Goal: Task Accomplishment & Management: Manage account settings

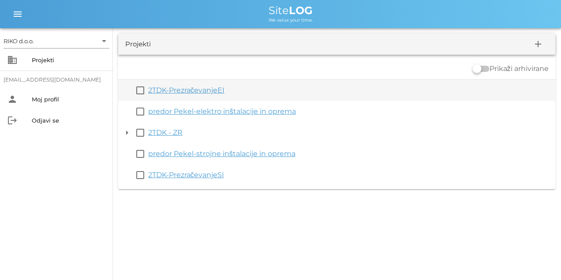
click at [188, 90] on link "2TDK-PrezračevanjeEI" at bounding box center [186, 90] width 76 height 8
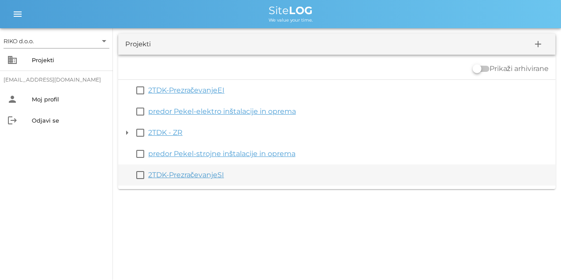
click at [169, 174] on link "2TDK-PrezračevanjeSI" at bounding box center [186, 175] width 76 height 8
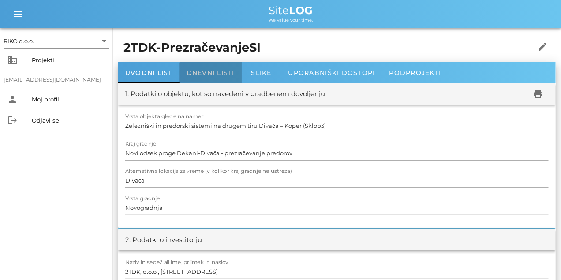
click at [222, 73] on span "Dnevni listi" at bounding box center [210, 73] width 48 height 8
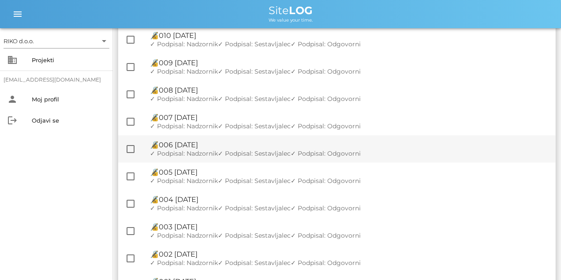
scroll to position [1252, 0]
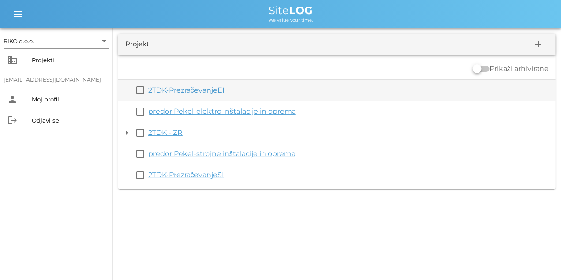
click at [199, 90] on link "2TDK-PrezračevanjeEI" at bounding box center [186, 90] width 76 height 8
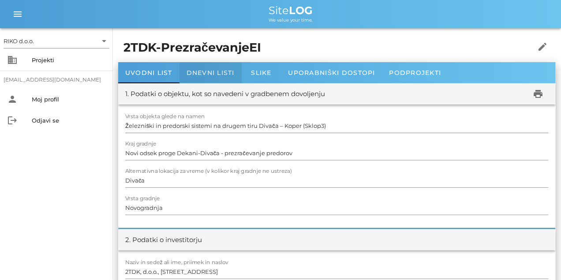
click at [217, 72] on span "Dnevni listi" at bounding box center [210, 73] width 48 height 8
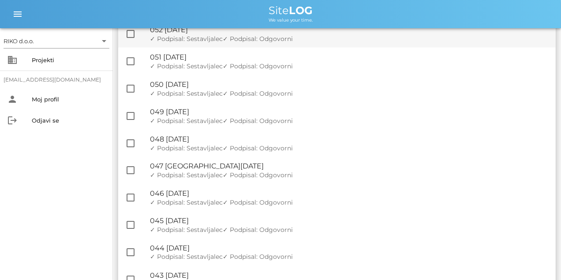
drag, startPoint x: 371, startPoint y: 227, endPoint x: 326, endPoint y: 75, distance: 158.0
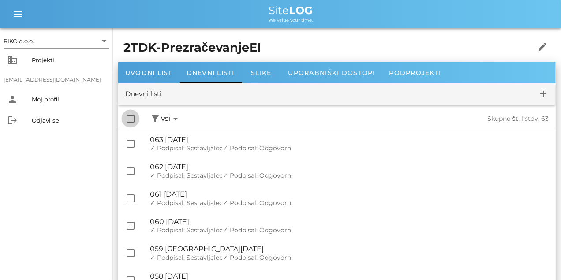
click at [130, 115] on div at bounding box center [130, 118] width 15 height 15
checkbox input "true"
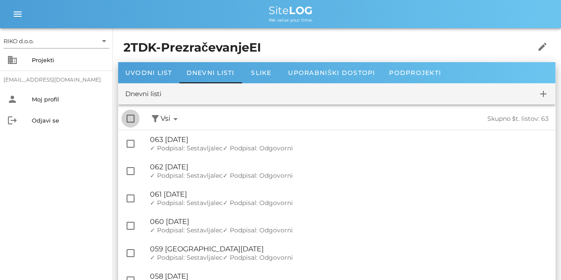
checkbox input "true"
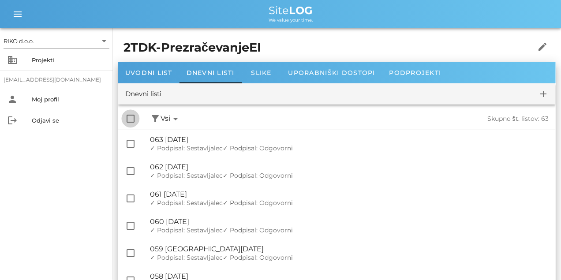
checkbox input "true"
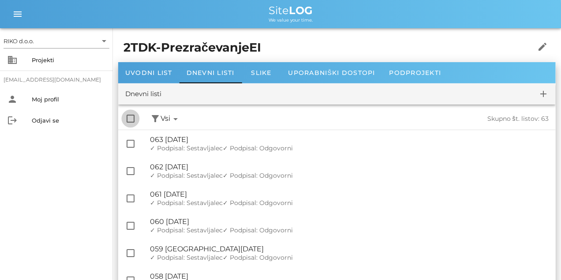
checkbox input "true"
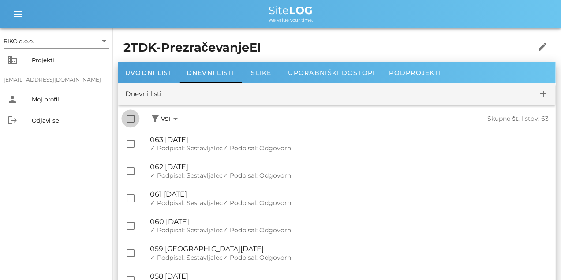
checkbox input "true"
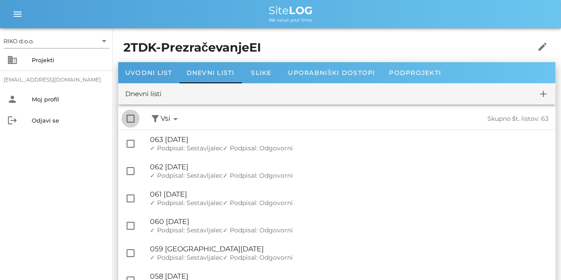
checkbox input "true"
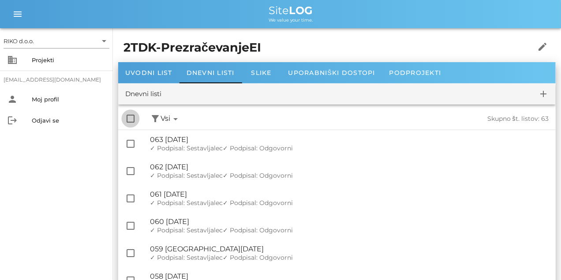
checkbox input "true"
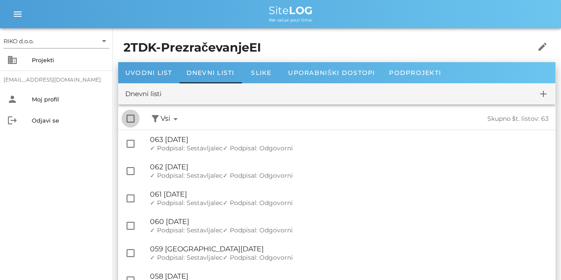
checkbox input "true"
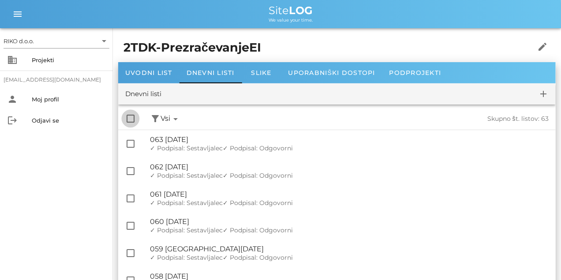
checkbox input "true"
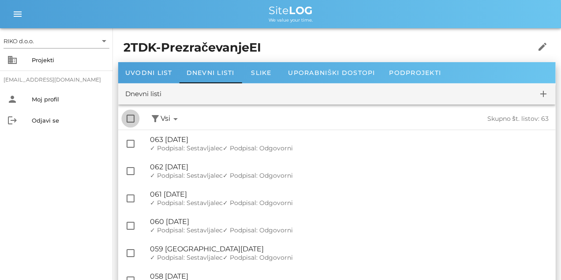
checkbox input "true"
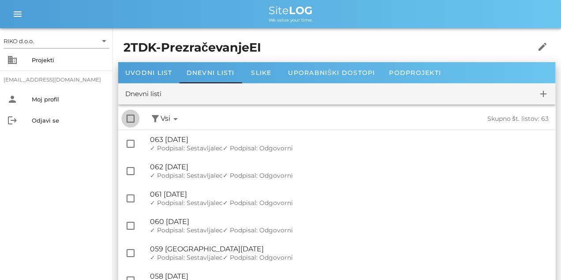
checkbox input "true"
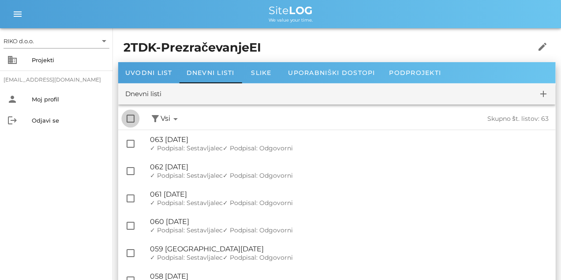
checkbox input "true"
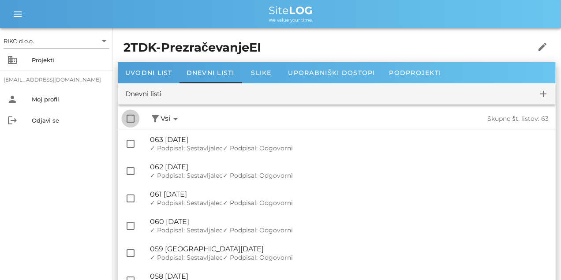
checkbox input "true"
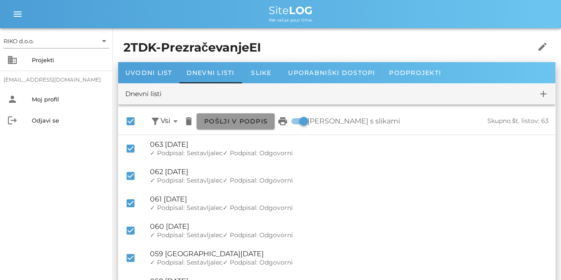
click at [241, 123] on span "Pošlji v podpis" at bounding box center [236, 121] width 64 height 8
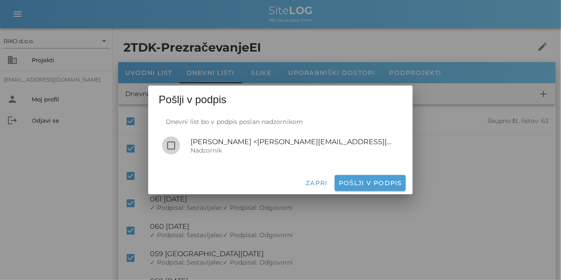
click at [171, 145] on div at bounding box center [170, 145] width 15 height 15
click at [334, 174] on span "Pošlji v podpis" at bounding box center [370, 183] width 64 height 8
checkbox input "false"
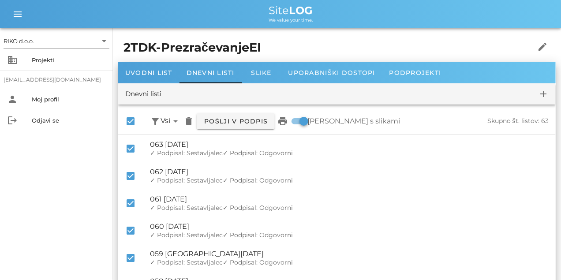
click at [148, 36] on div "2TDK-PrezračevanjeEI edit" at bounding box center [336, 47] width 437 height 29
click at [141, 46] on h1 "2TDK-PrezračevanjeEI" at bounding box center [318, 48] width 391 height 18
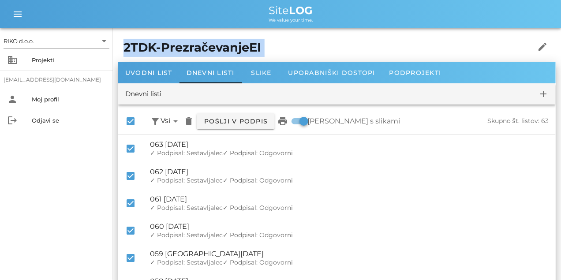
click at [141, 46] on h1 "2TDK-PrezračevanjeEI" at bounding box center [318, 48] width 391 height 18
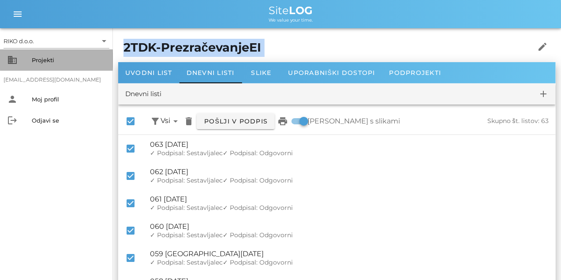
click at [47, 61] on div "Projekti" at bounding box center [69, 59] width 74 height 7
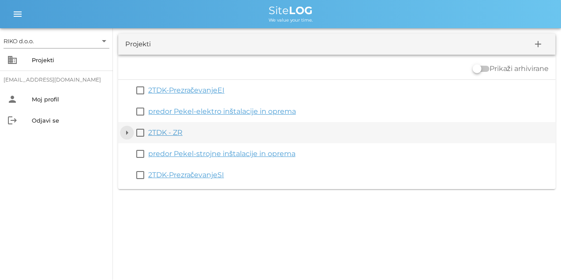
click at [126, 133] on button "arrow_drop_down" at bounding box center [127, 132] width 11 height 11
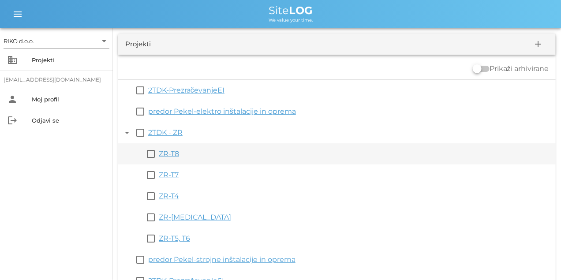
click at [175, 152] on link "ZR-T8" at bounding box center [169, 153] width 20 height 8
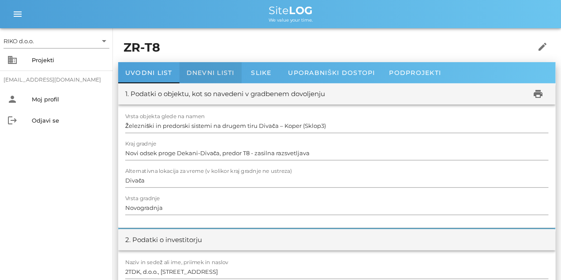
click at [204, 79] on div "Dnevni listi" at bounding box center [210, 72] width 62 height 21
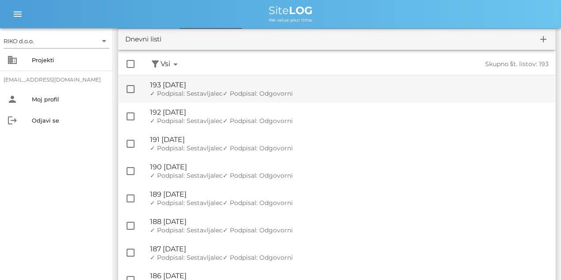
scroll to position [132, 0]
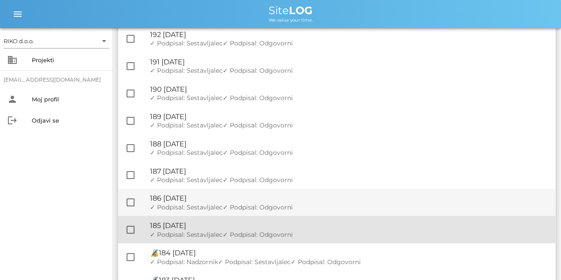
drag, startPoint x: 131, startPoint y: 229, endPoint x: 130, endPoint y: 213, distance: 15.9
click at [131, 174] on div at bounding box center [130, 229] width 15 height 15
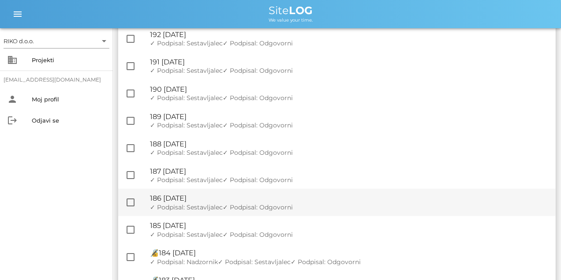
checkbox input "true"
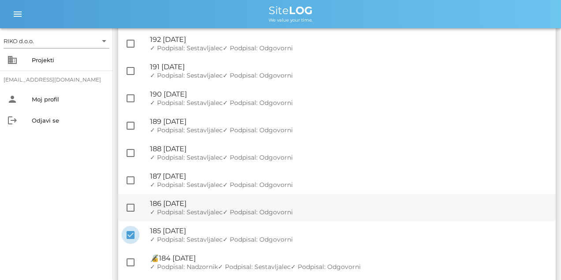
scroll to position [137, 0]
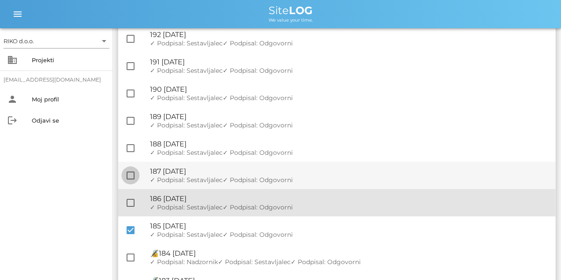
drag, startPoint x: 129, startPoint y: 205, endPoint x: 127, endPoint y: 178, distance: 27.4
click at [129, 174] on div at bounding box center [130, 202] width 15 height 15
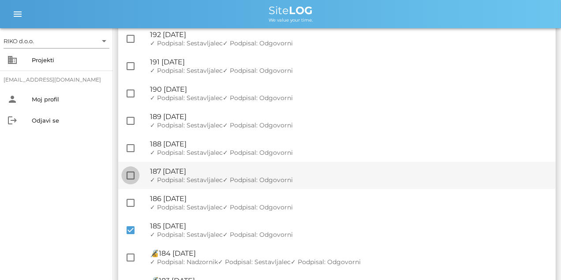
checkbox input "true"
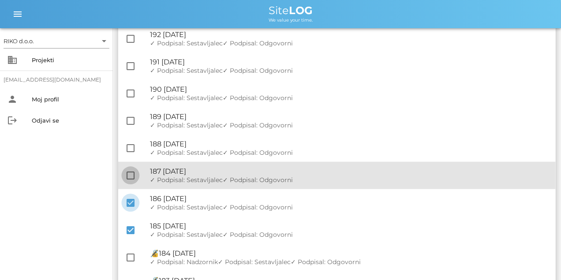
click at [127, 174] on div at bounding box center [130, 175] width 15 height 15
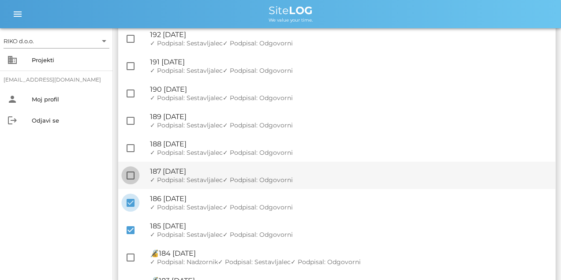
checkbox input "true"
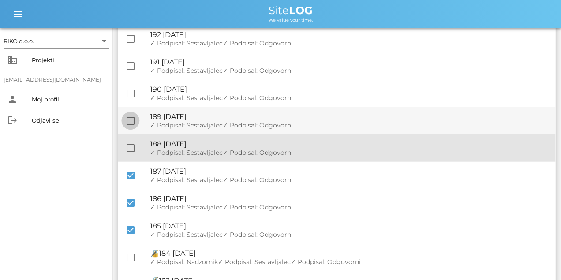
click at [131, 149] on div at bounding box center [130, 148] width 15 height 15
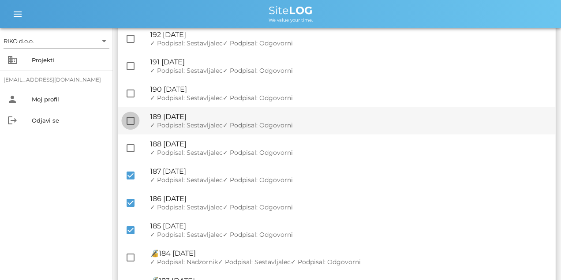
checkbox input "true"
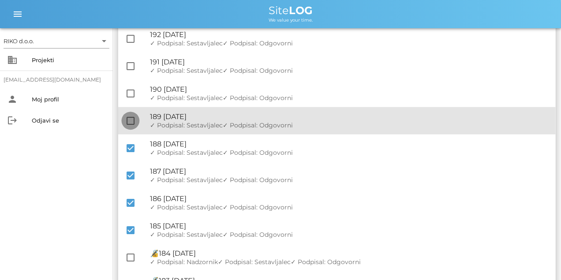
click at [130, 118] on div at bounding box center [130, 120] width 15 height 15
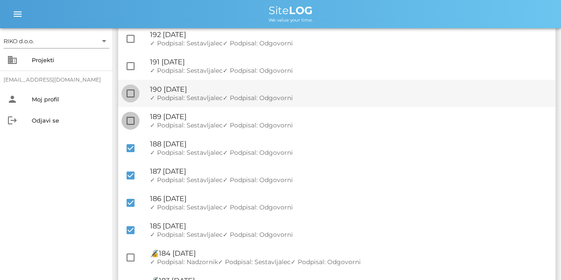
checkbox input "true"
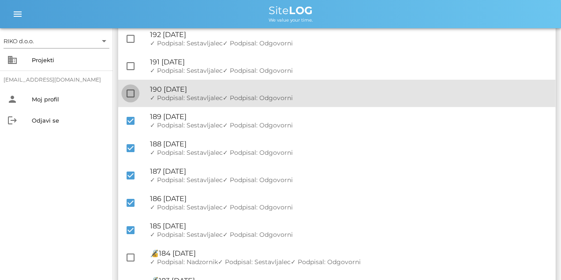
click at [134, 93] on div at bounding box center [130, 93] width 15 height 15
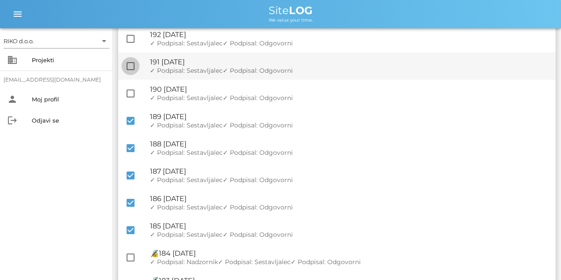
checkbox input "true"
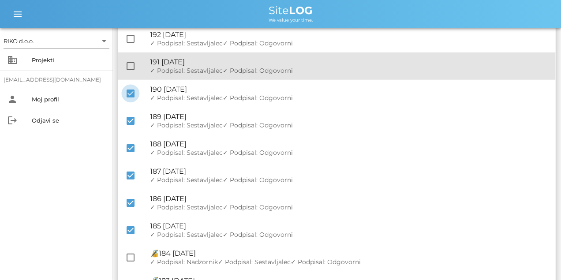
click at [123, 58] on div "check_box_outline_blank 🔏 191 [DATE] ✓ Podpisal: Nadzornik ✓ Podpisal: Sestavlj…" at bounding box center [336, 65] width 437 height 27
click at [127, 63] on div at bounding box center [130, 66] width 15 height 15
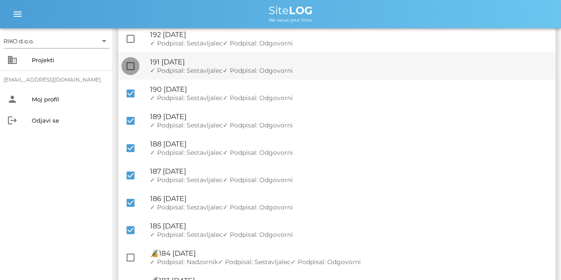
checkbox input "true"
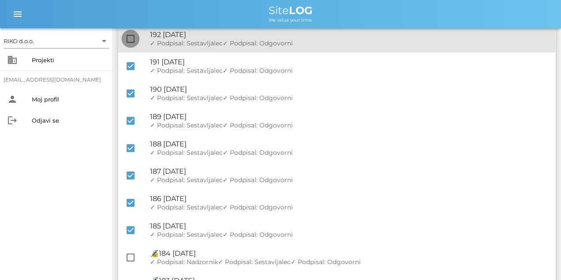
click at [130, 37] on div at bounding box center [130, 38] width 15 height 15
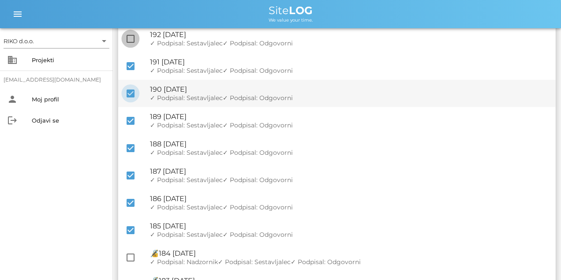
checkbox input "true"
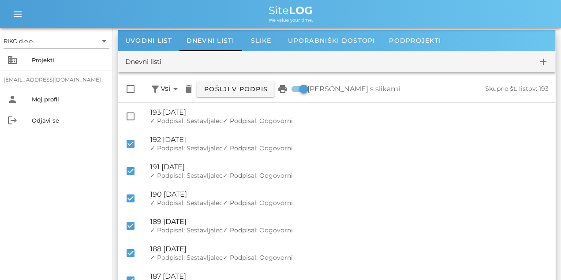
scroll to position [0, 0]
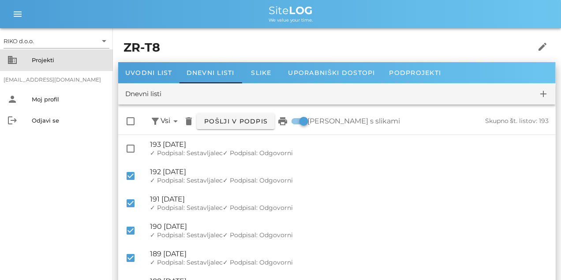
click at [55, 62] on div "Projekti" at bounding box center [69, 59] width 74 height 7
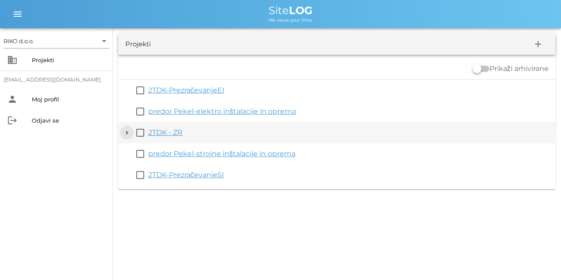
click at [128, 135] on button "arrow_drop_down" at bounding box center [127, 132] width 11 height 11
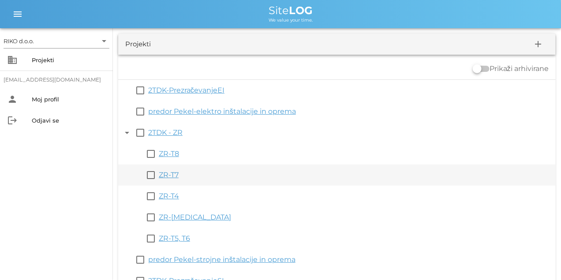
click at [171, 174] on div "ZR-T7" at bounding box center [355, 175] width 393 height 11
click at [170, 174] on link "ZR-T7" at bounding box center [169, 175] width 20 height 8
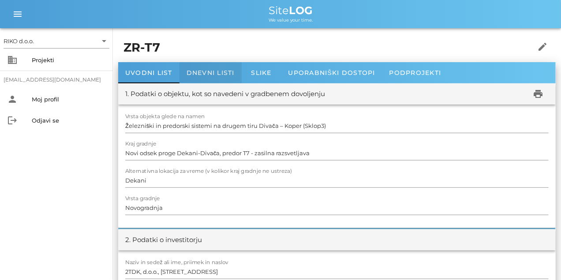
click at [206, 67] on div "Dnevni listi" at bounding box center [210, 72] width 62 height 21
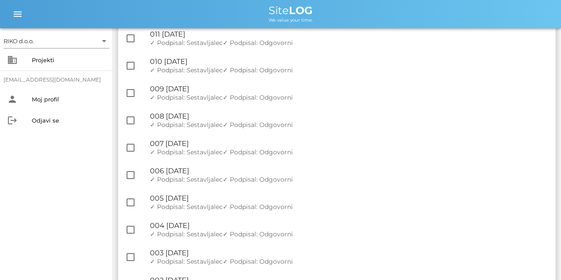
scroll to position [1744, 0]
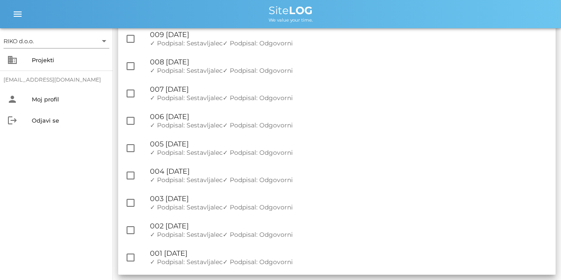
drag, startPoint x: 105, startPoint y: 139, endPoint x: 96, endPoint y: 243, distance: 103.9
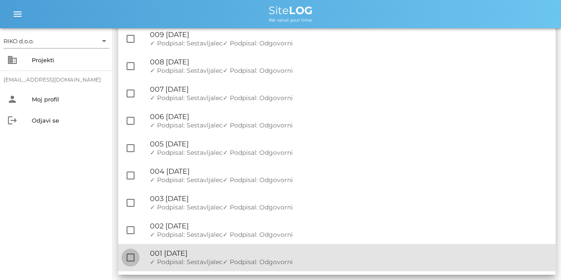
click at [129, 174] on div at bounding box center [130, 257] width 15 height 15
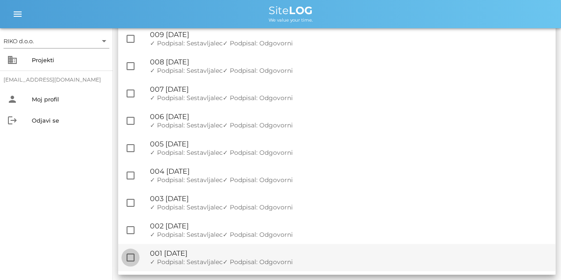
checkbox input "true"
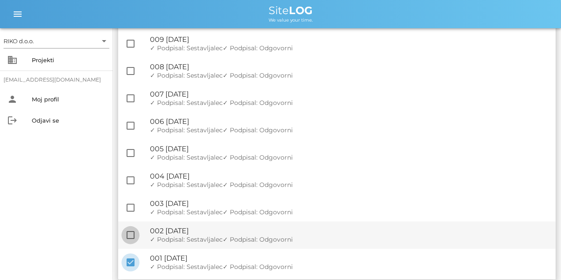
scroll to position [1749, 0]
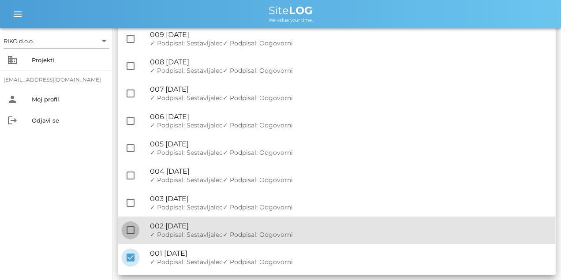
click at [133, 174] on div at bounding box center [130, 230] width 15 height 15
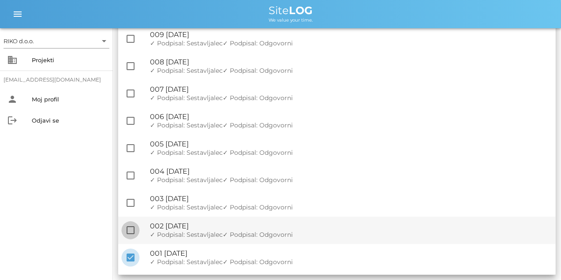
checkbox input "true"
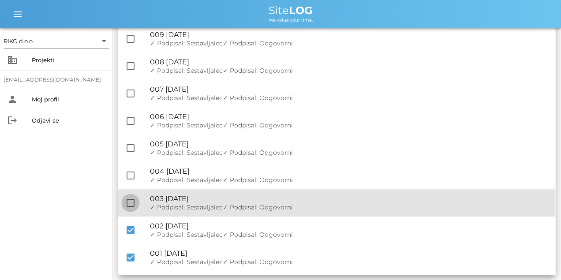
click at [128, 174] on div at bounding box center [130, 202] width 15 height 15
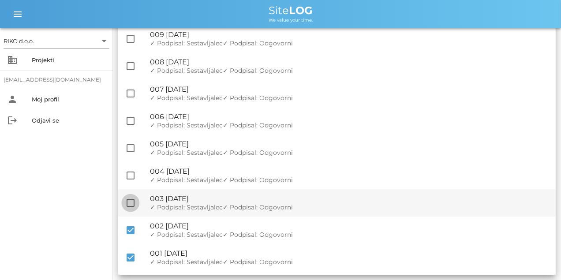
checkbox input "true"
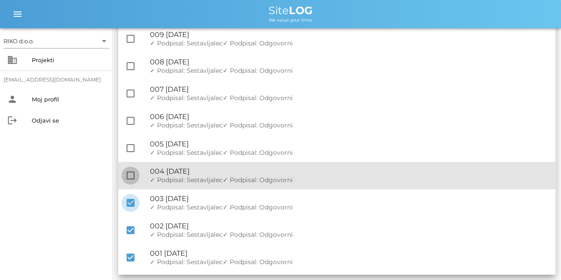
click at [129, 171] on div at bounding box center [130, 175] width 15 height 15
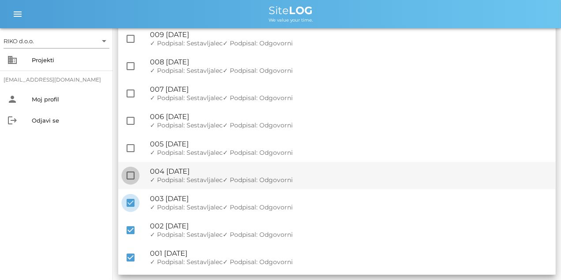
checkbox input "true"
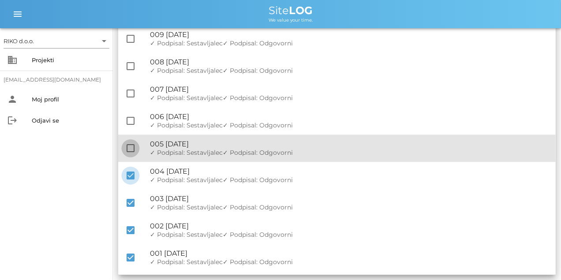
click at [130, 141] on div at bounding box center [130, 148] width 15 height 15
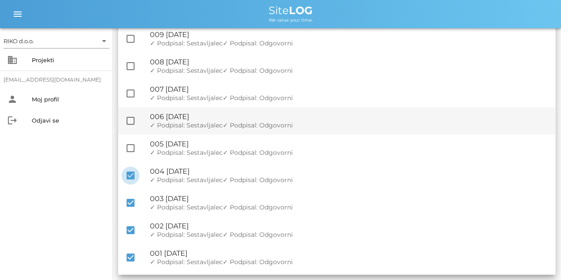
checkbox input "true"
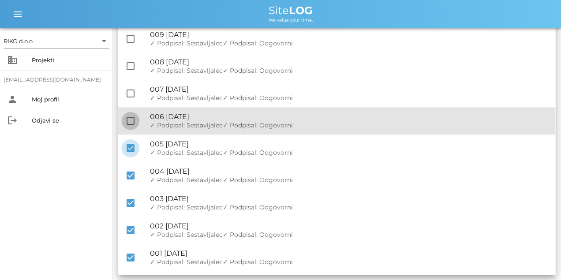
click at [133, 113] on div at bounding box center [130, 120] width 15 height 15
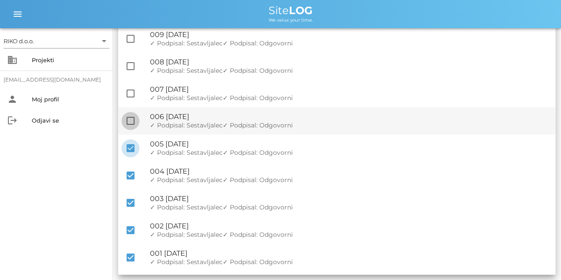
checkbox input "true"
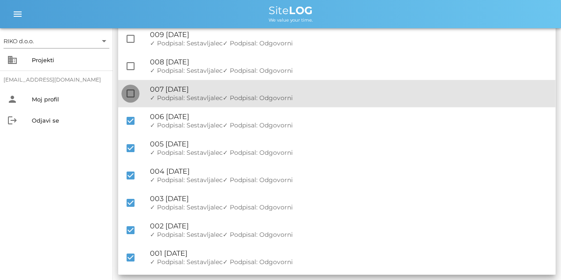
click at [132, 94] on div at bounding box center [130, 93] width 15 height 15
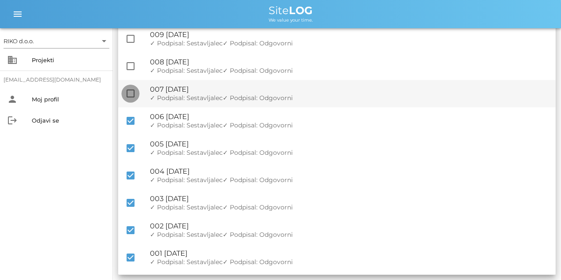
checkbox input "true"
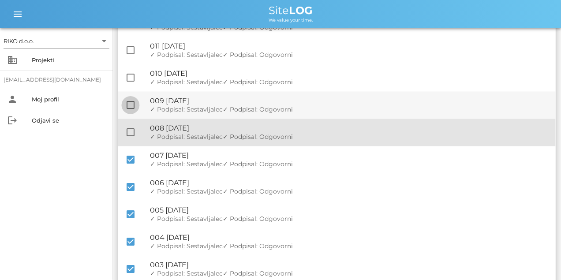
click at [131, 130] on div at bounding box center [130, 132] width 15 height 15
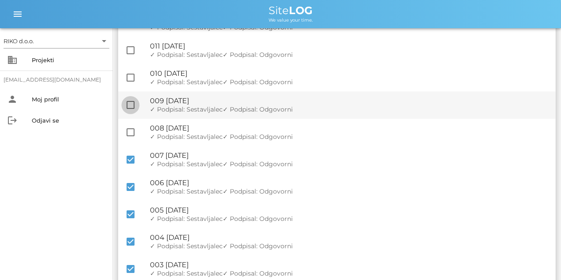
checkbox input "true"
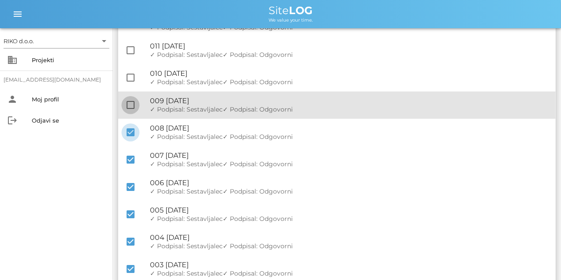
click at [132, 105] on div at bounding box center [130, 104] width 15 height 15
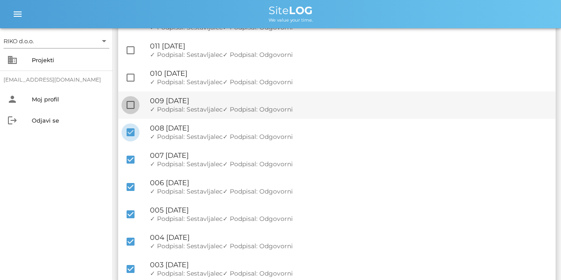
checkbox input "true"
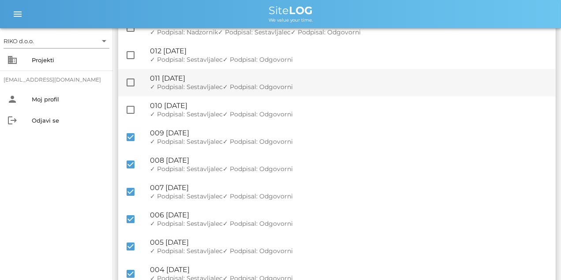
scroll to position [1616, 0]
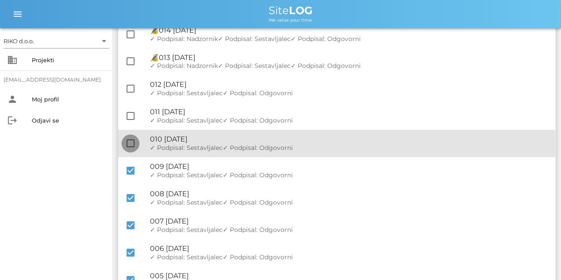
click at [129, 141] on div at bounding box center [130, 143] width 15 height 15
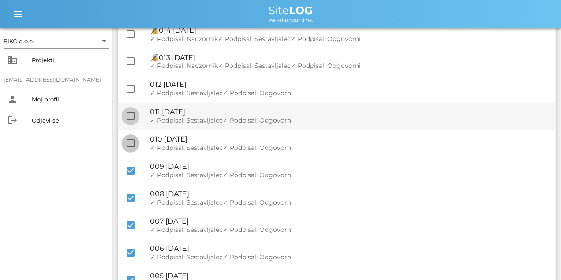
checkbox input "true"
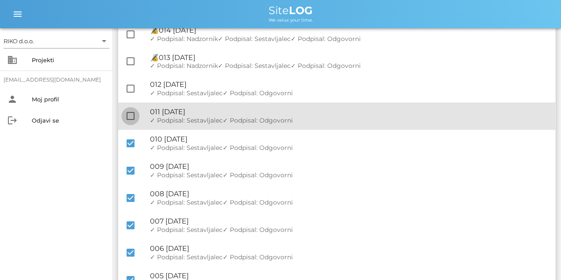
click at [132, 117] on div at bounding box center [130, 116] width 15 height 15
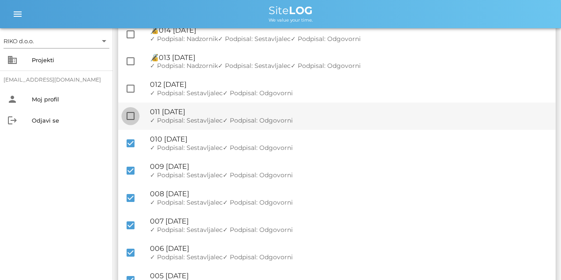
checkbox input "true"
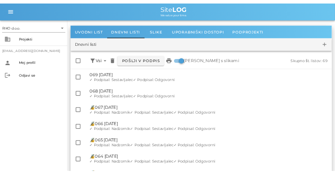
scroll to position [0, 0]
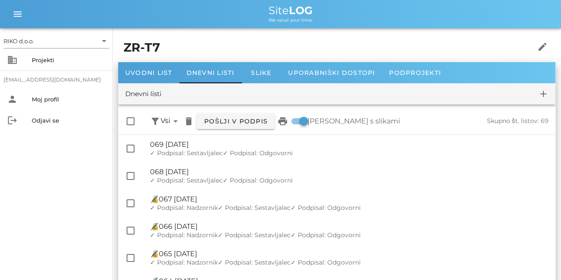
drag, startPoint x: 369, startPoint y: 187, endPoint x: 319, endPoint y: 70, distance: 127.2
click at [251, 117] on button "Pošlji v podpis" at bounding box center [236, 121] width 78 height 16
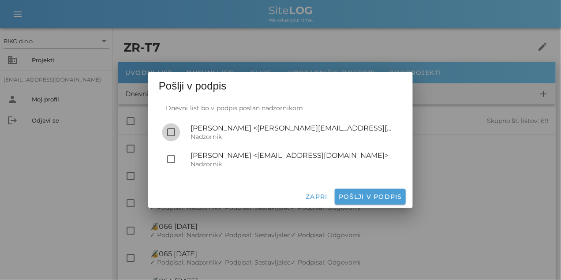
click at [172, 134] on div at bounding box center [170, 132] width 15 height 15
click at [334, 174] on span "Pošlji v podpis" at bounding box center [370, 197] width 64 height 8
checkbox input "false"
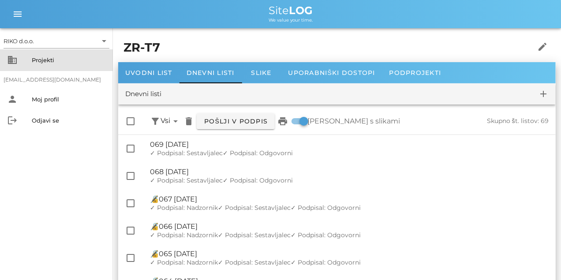
click at [33, 54] on div "Projekti" at bounding box center [69, 60] width 74 height 14
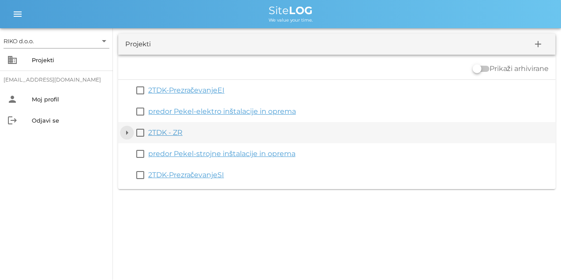
click at [126, 135] on button "arrow_drop_down" at bounding box center [127, 132] width 11 height 11
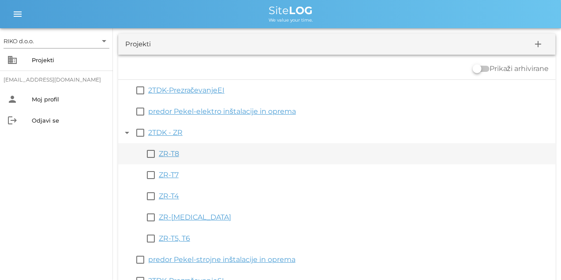
click at [175, 155] on link "ZR-T8" at bounding box center [169, 153] width 20 height 8
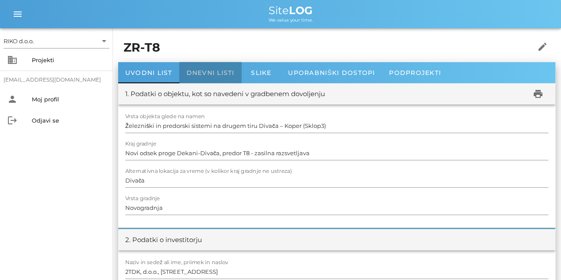
click at [200, 67] on div "Dnevni listi" at bounding box center [210, 72] width 62 height 21
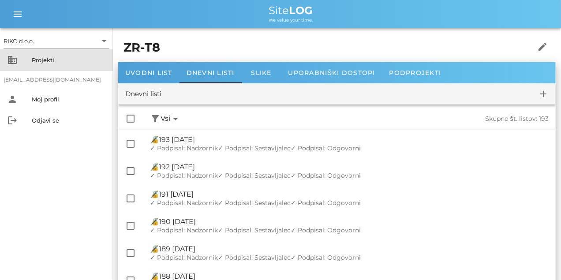
click at [71, 56] on div "Projekti" at bounding box center [69, 60] width 74 height 14
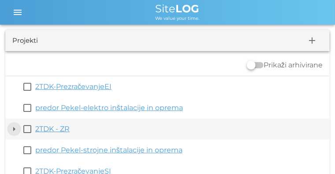
click at [16, 129] on button "arrow_drop_down" at bounding box center [14, 129] width 11 height 11
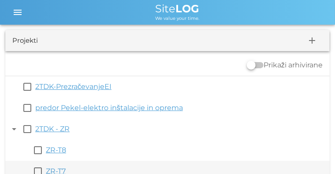
click at [53, 171] on link "ZR-T7" at bounding box center [56, 171] width 20 height 8
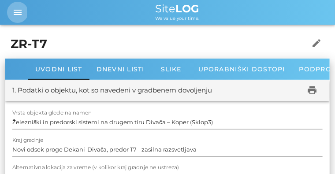
click at [17, 14] on icon "menu" at bounding box center [17, 12] width 11 height 11
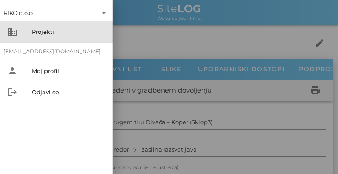
click at [35, 27] on div "Projekti" at bounding box center [69, 32] width 74 height 14
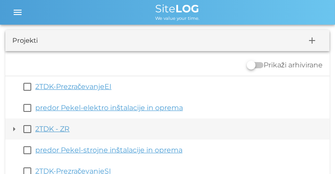
scroll to position [16, 0]
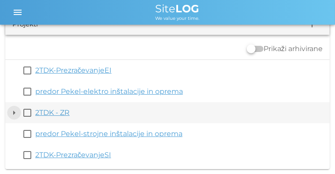
click at [15, 115] on button "arrow_drop_down" at bounding box center [14, 113] width 11 height 11
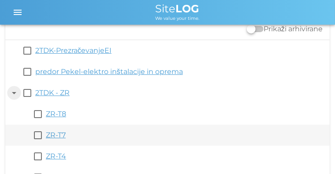
scroll to position [60, 0]
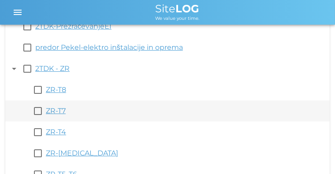
click at [47, 112] on link "ZR-T7" at bounding box center [56, 111] width 20 height 8
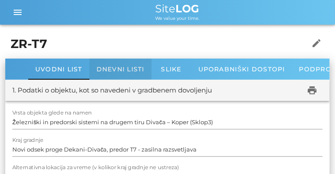
click at [120, 69] on span "Dnevni listi" at bounding box center [121, 69] width 48 height 8
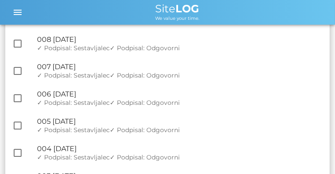
scroll to position [1846, 0]
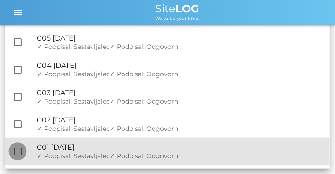
click at [19, 150] on div at bounding box center [17, 151] width 15 height 15
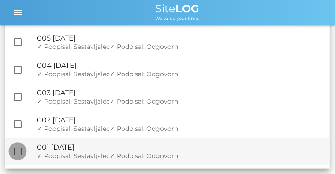
checkbox input "true"
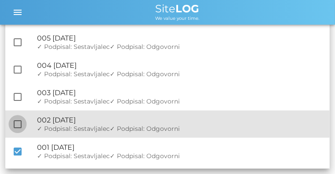
click at [18, 125] on div at bounding box center [17, 124] width 15 height 15
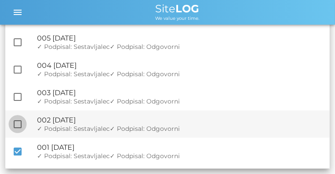
checkbox input "true"
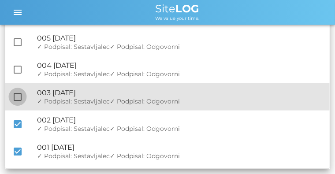
click at [19, 100] on div at bounding box center [17, 96] width 15 height 15
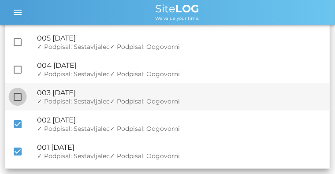
checkbox input "true"
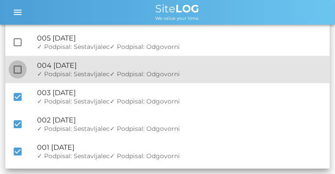
click at [12, 69] on div at bounding box center [17, 69] width 15 height 15
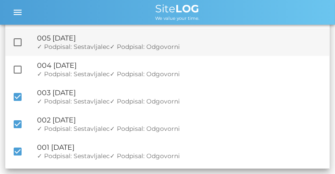
checkbox input "true"
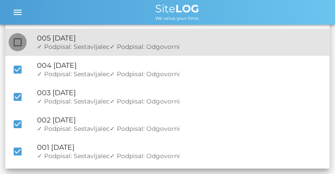
click at [17, 47] on div at bounding box center [17, 42] width 15 height 15
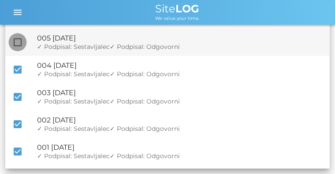
checkbox input "true"
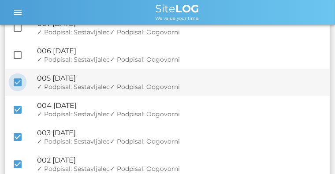
scroll to position [1785, 0]
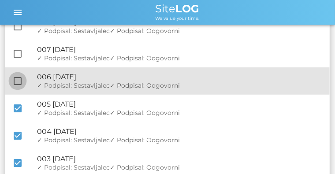
click at [15, 83] on div at bounding box center [17, 81] width 15 height 15
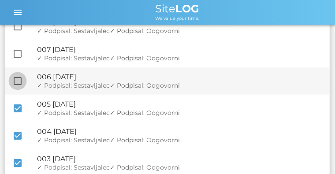
checkbox input "true"
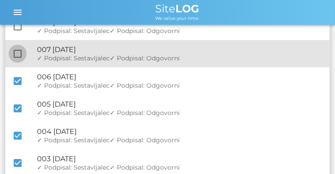
click at [19, 52] on div at bounding box center [17, 53] width 15 height 15
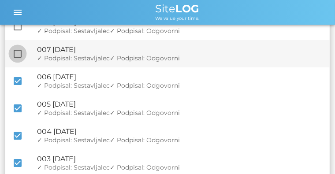
checkbox input "true"
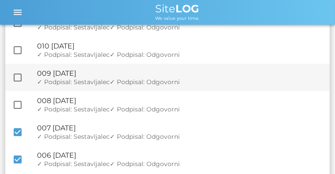
scroll to position [1697, 0]
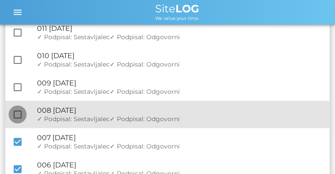
click at [16, 111] on div at bounding box center [17, 114] width 15 height 15
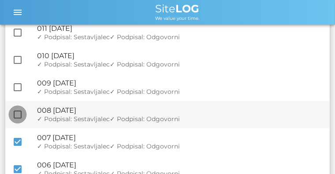
checkbox input "true"
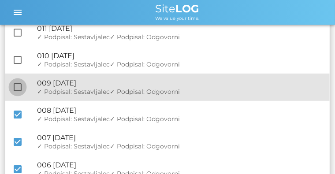
click at [19, 89] on div at bounding box center [17, 87] width 15 height 15
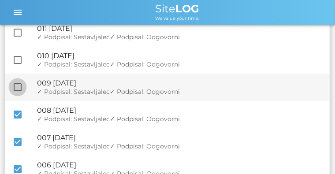
checkbox input "true"
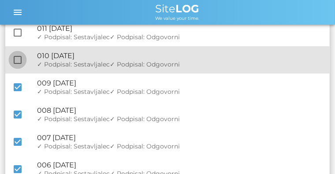
click at [18, 57] on div at bounding box center [17, 59] width 15 height 15
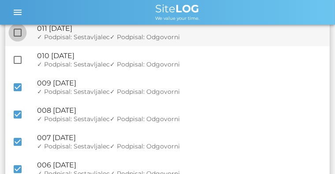
checkbox input "true"
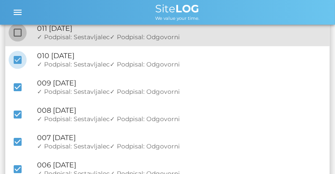
click at [19, 35] on div at bounding box center [17, 32] width 15 height 15
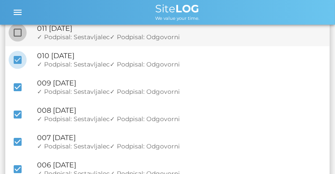
checkbox input "true"
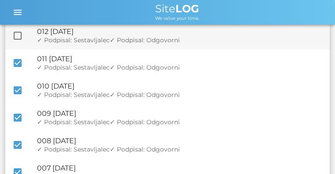
scroll to position [1608, 0]
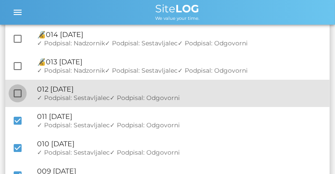
click at [20, 92] on div at bounding box center [17, 93] width 15 height 15
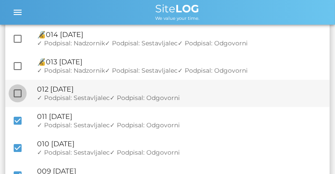
checkbox input "true"
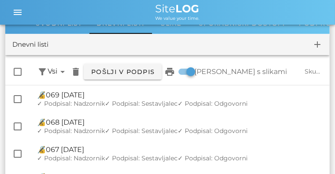
scroll to position [0, 0]
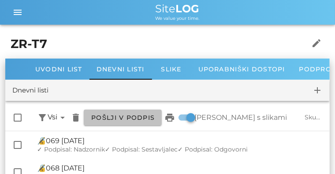
click at [115, 114] on span "Pošlji v podpis" at bounding box center [123, 118] width 64 height 8
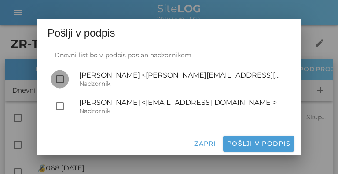
click at [63, 81] on div at bounding box center [59, 79] width 15 height 15
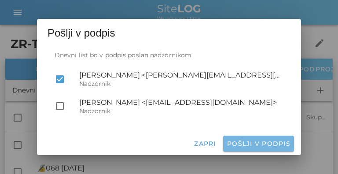
click at [267, 147] on span "Pošlji v podpis" at bounding box center [259, 144] width 64 height 8
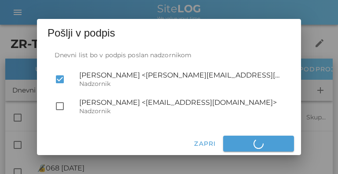
checkbox input "false"
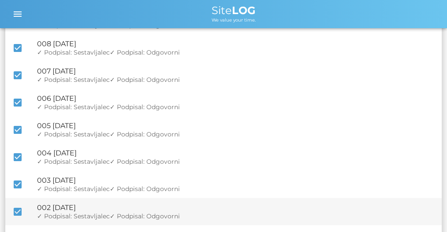
scroll to position [1796, 0]
